Goal: Find specific page/section: Find specific page/section

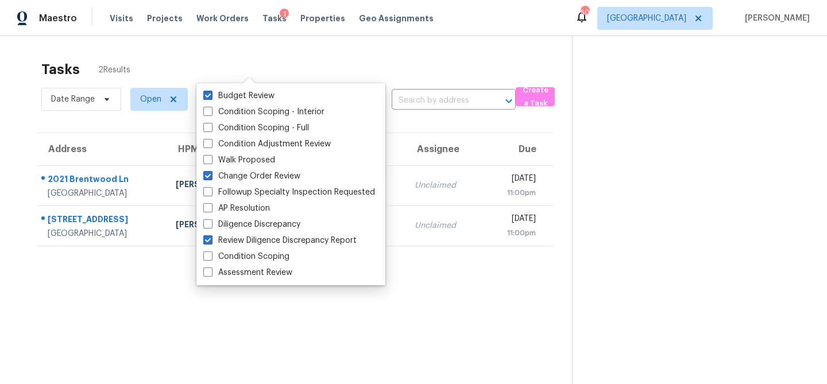
scroll to position [36, 0]
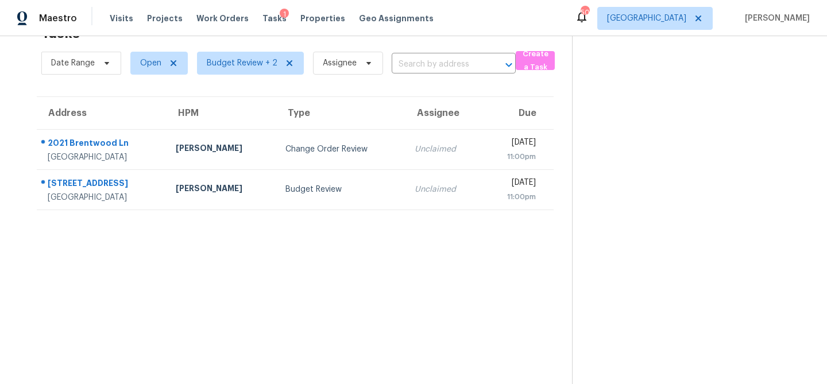
click at [167, 268] on section "Tasks 2 Results Date Range Open Budget Review + 2 Assignee ​ Create a Task Addr…" at bounding box center [295, 201] width 554 height 366
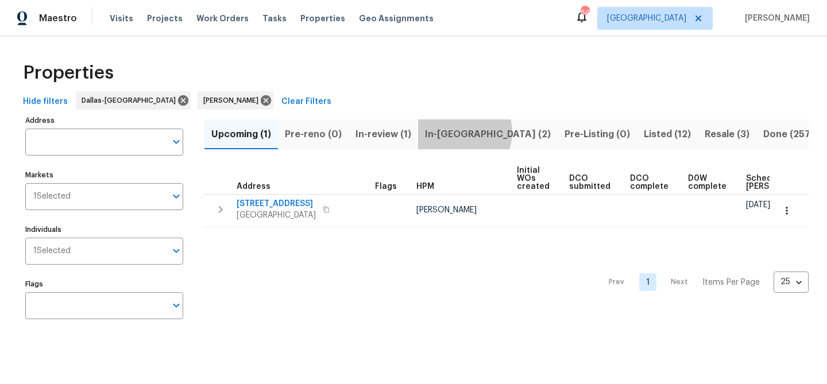
click at [461, 132] on span "In-[GEOGRAPHIC_DATA] (2)" at bounding box center [488, 134] width 126 height 16
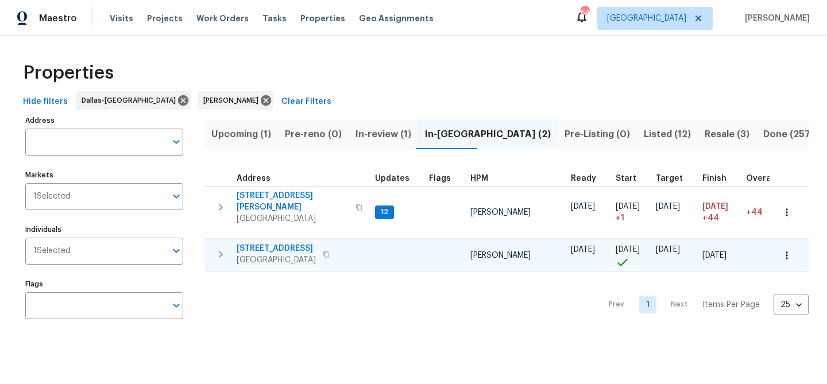
click at [330, 251] on icon "button" at bounding box center [326, 254] width 7 height 7
